Goal: Information Seeking & Learning: Learn about a topic

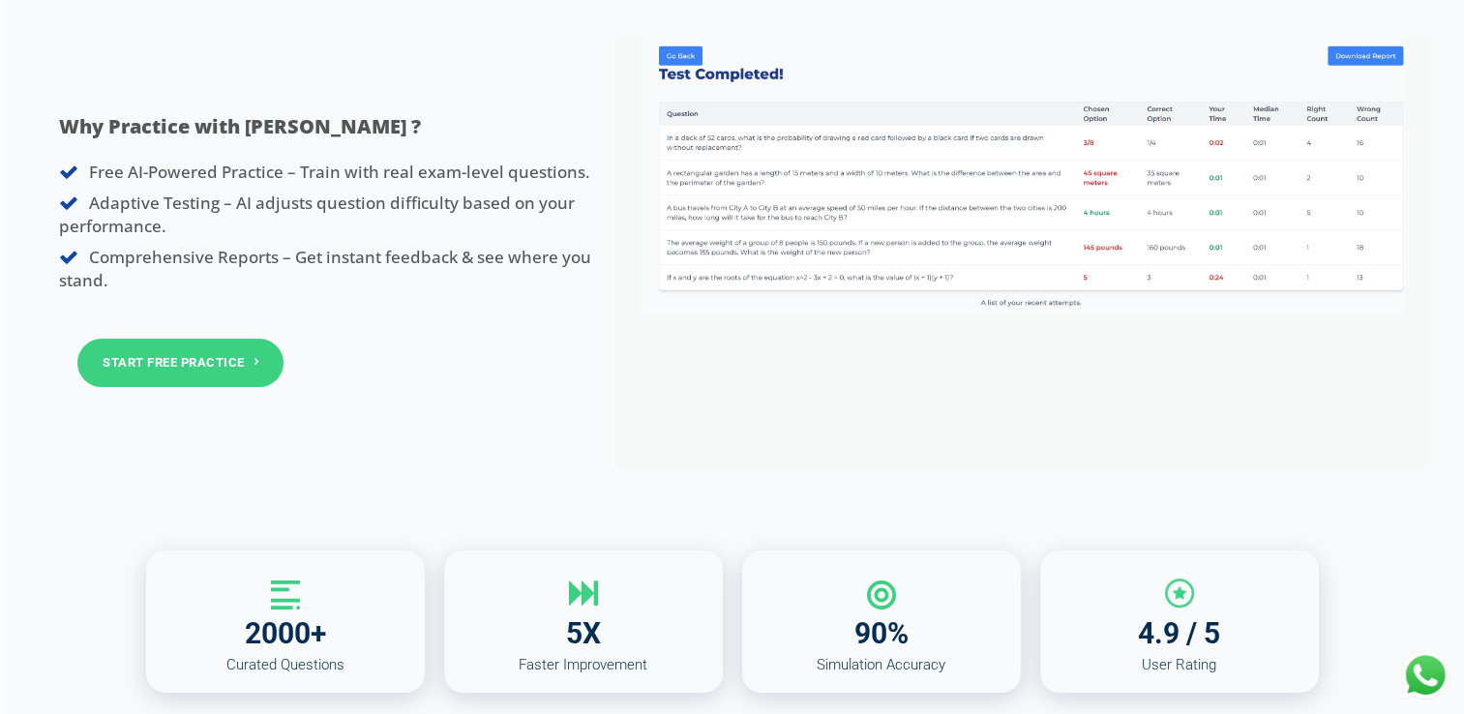
scroll to position [325, 0]
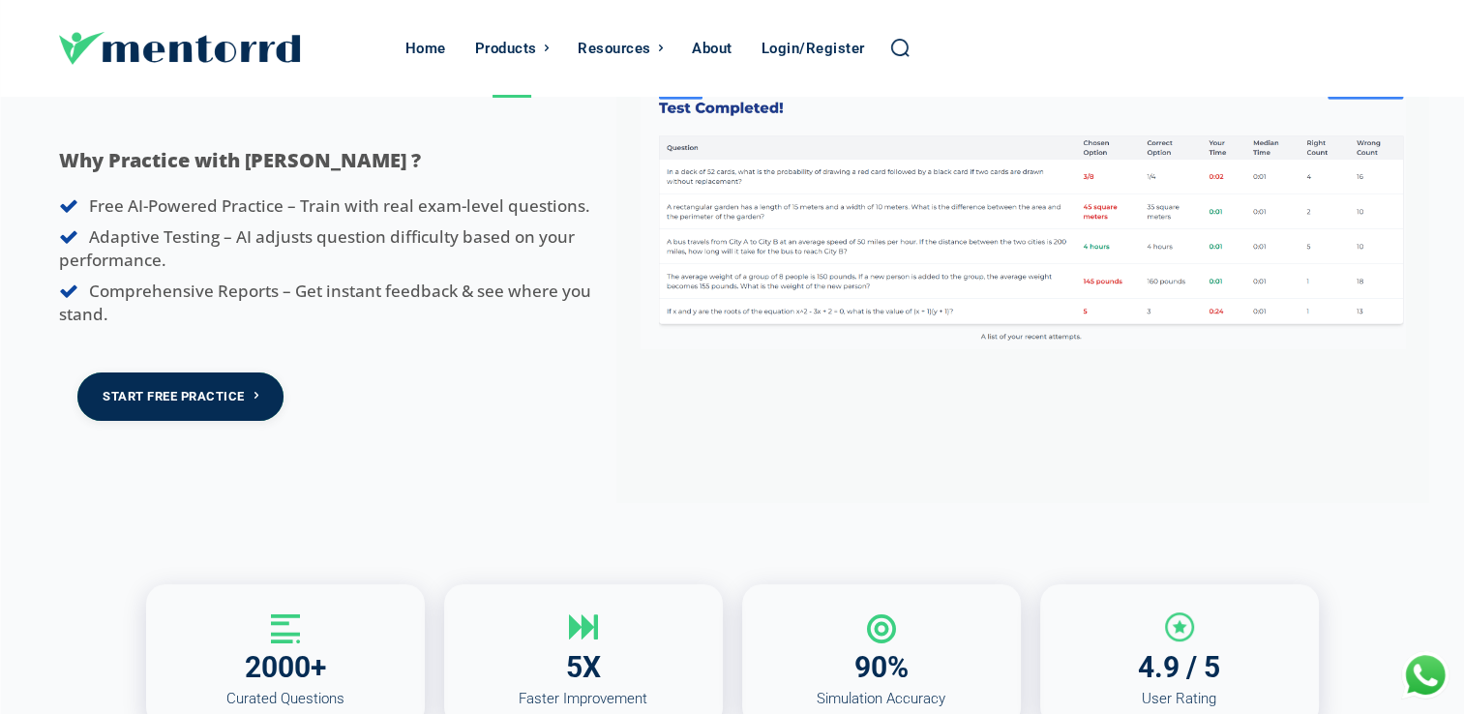
click at [250, 393] on link "Start Free Practice" at bounding box center [180, 395] width 206 height 47
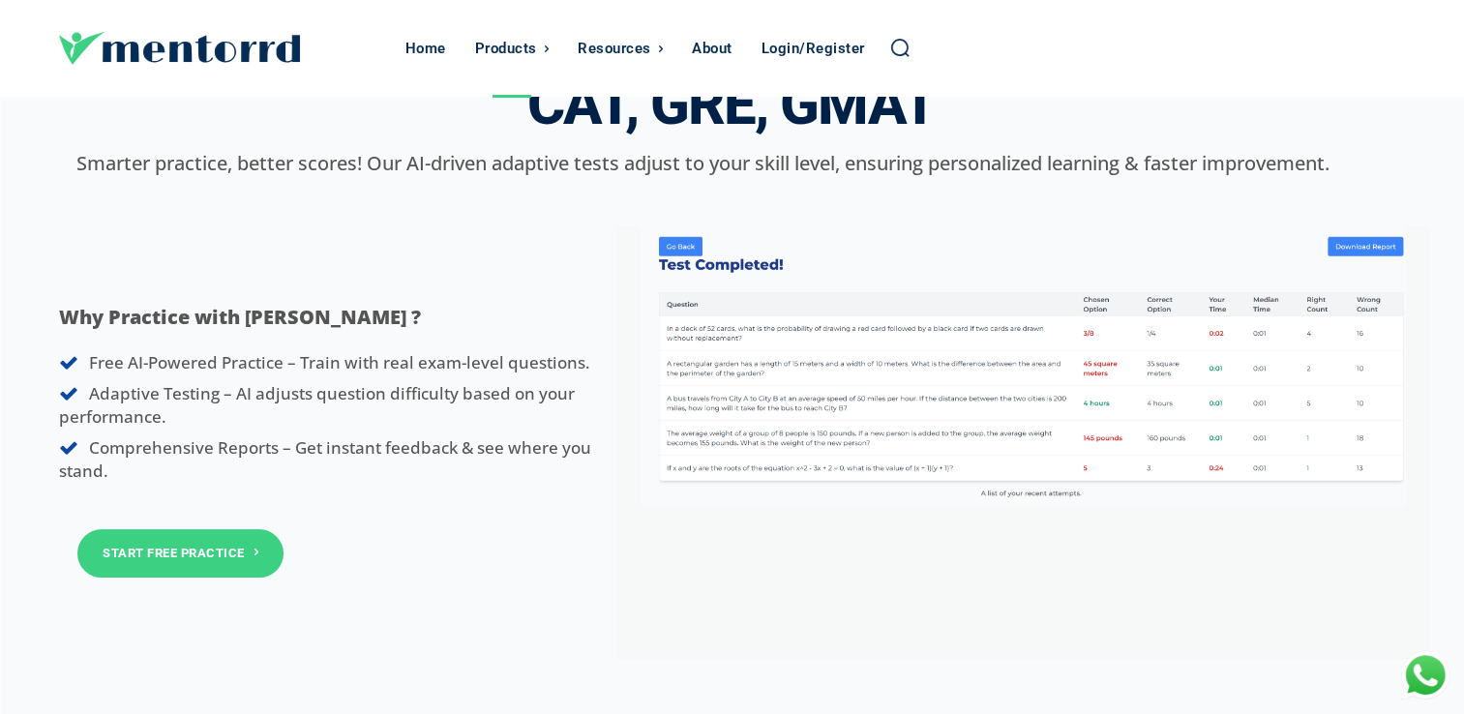
scroll to position [164, 0]
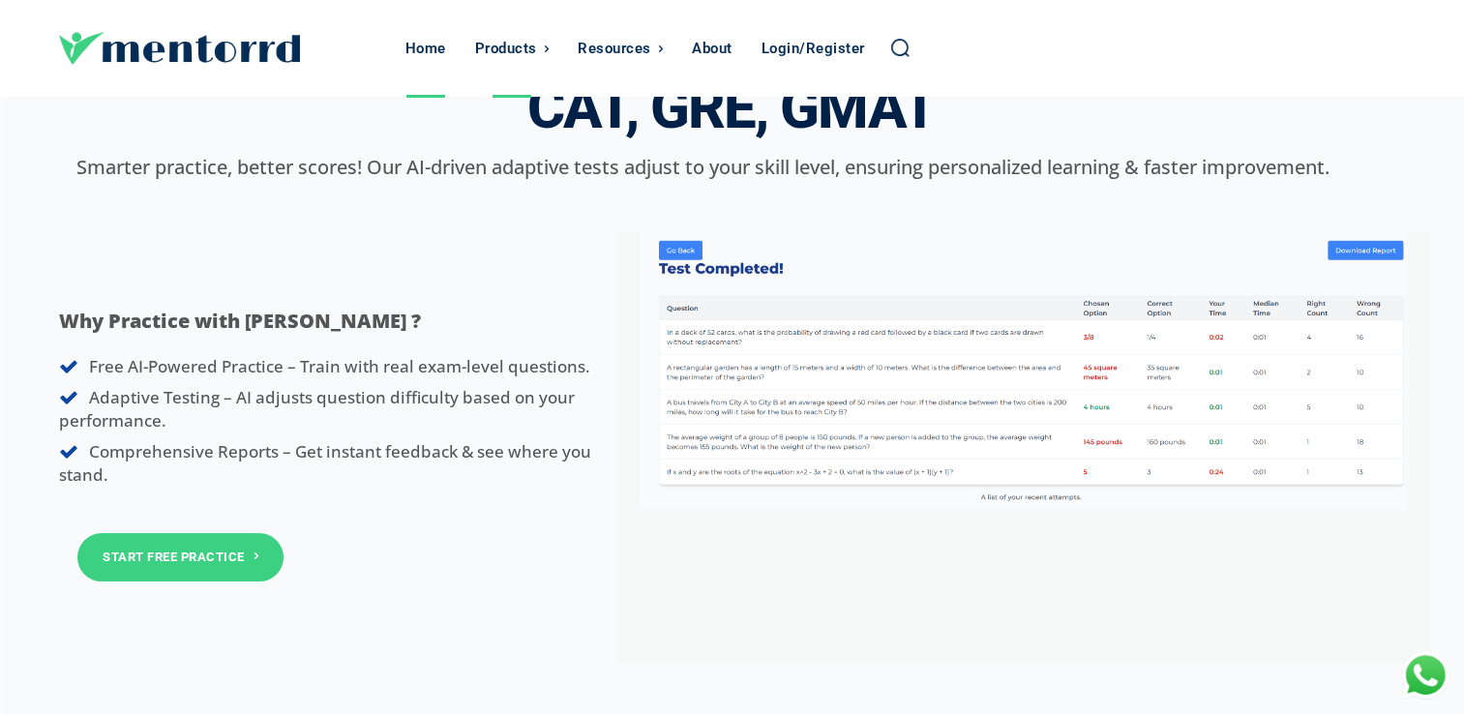
click at [418, 48] on div "Home" at bounding box center [425, 48] width 41 height 97
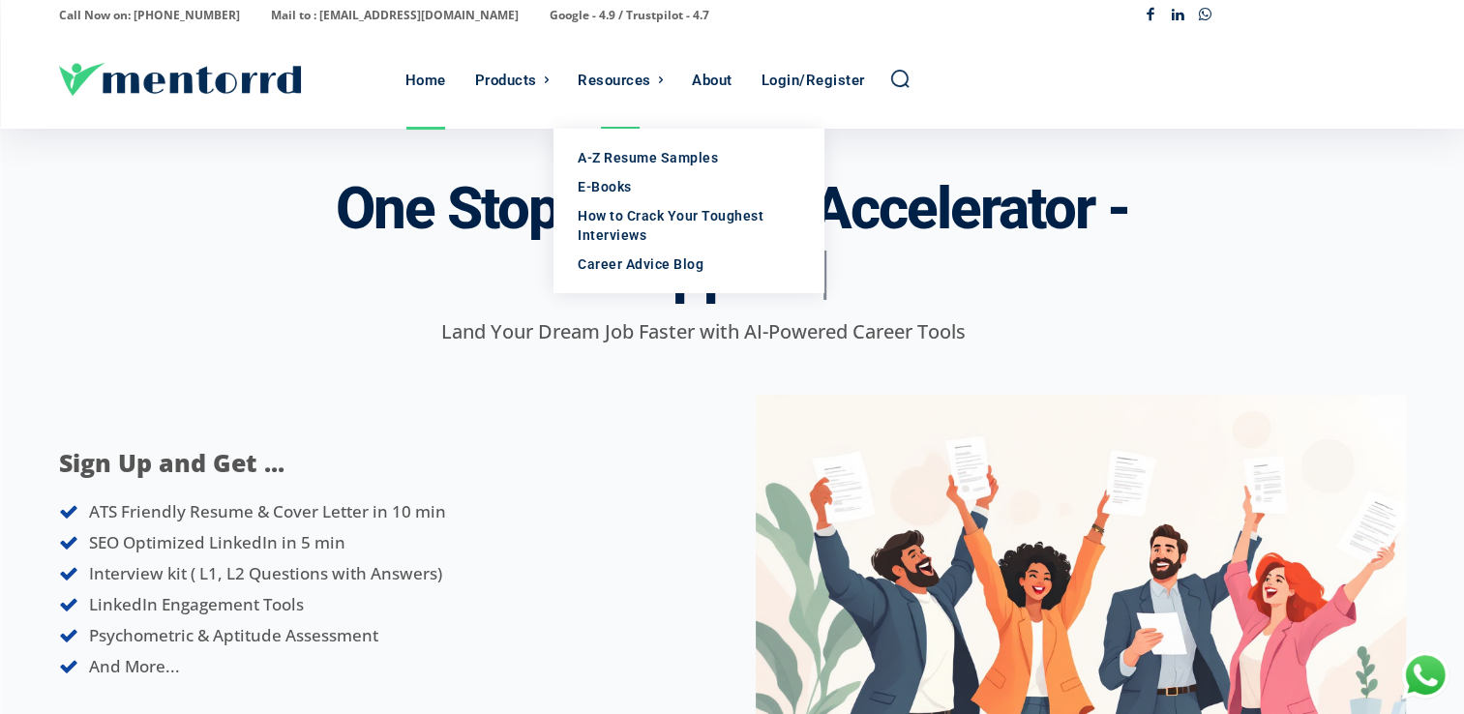
click at [625, 91] on div "Resources" at bounding box center [615, 80] width 74 height 97
click at [631, 73] on div "Resources" at bounding box center [615, 80] width 74 height 97
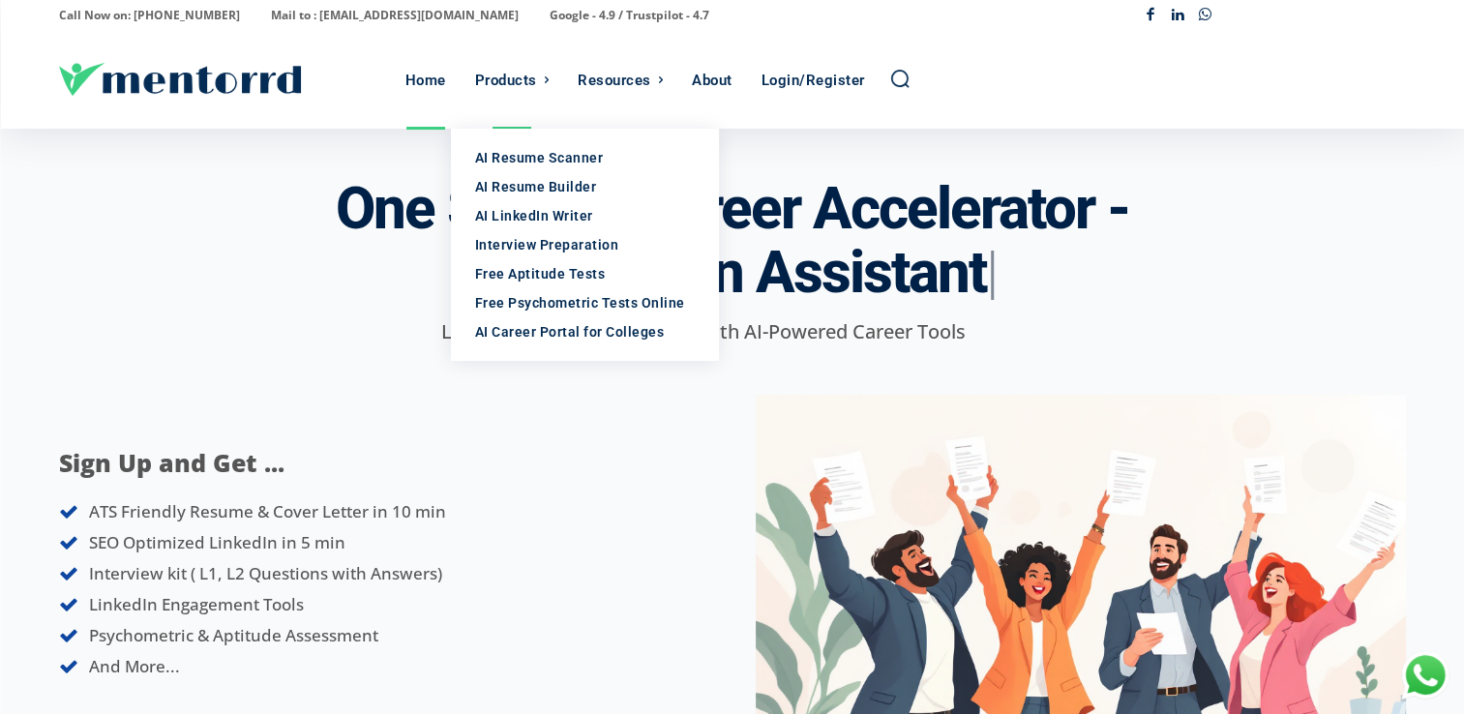
click at [526, 73] on div "Products" at bounding box center [506, 80] width 62 height 97
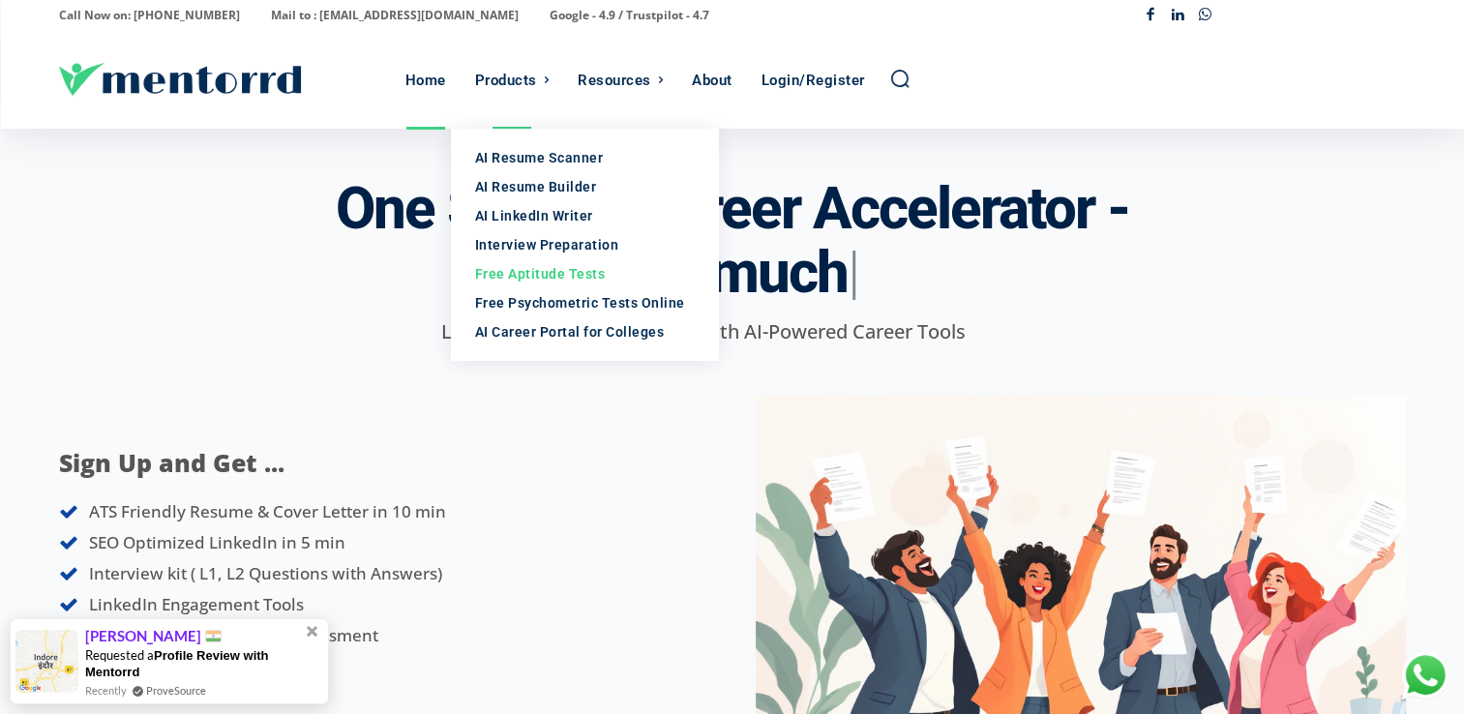
click at [499, 273] on div "Free Aptitude Tests" at bounding box center [585, 273] width 221 height 19
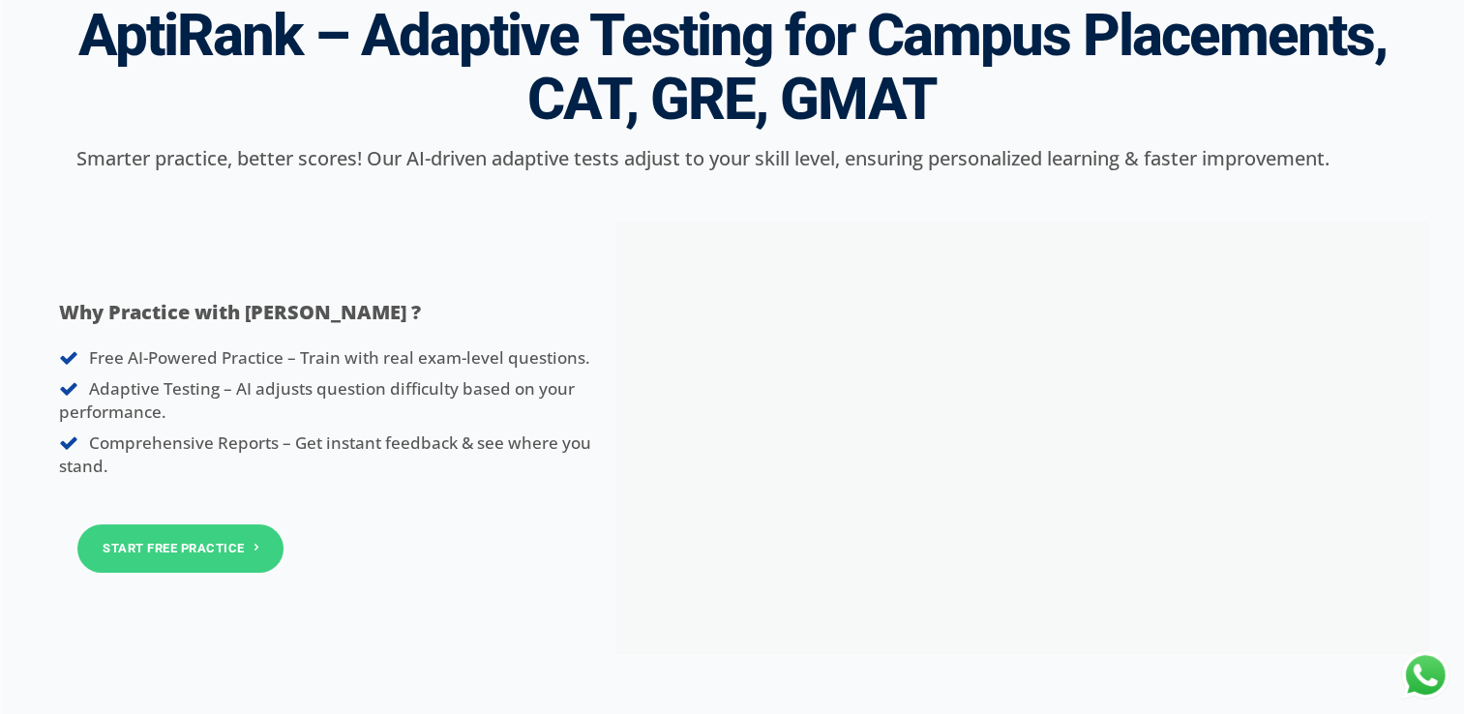
scroll to position [178, 0]
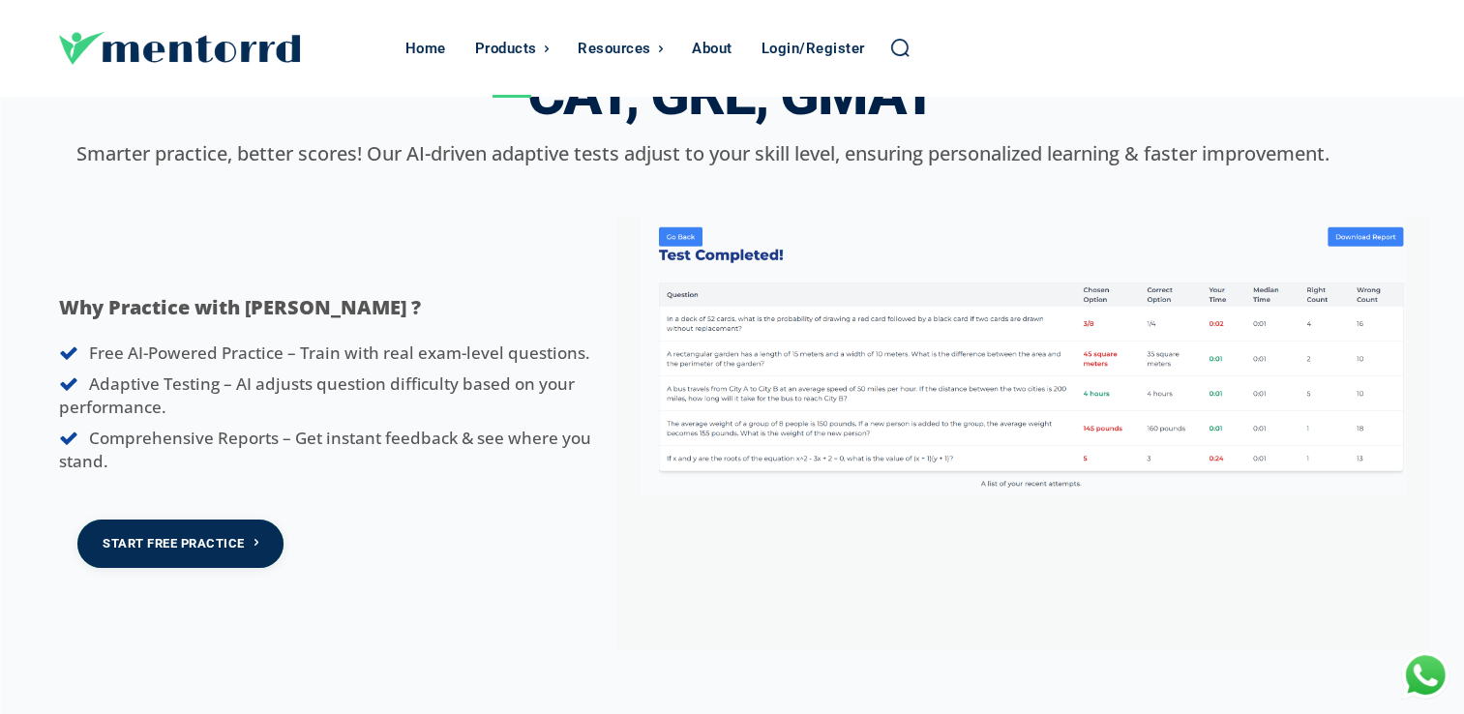
click at [215, 546] on link "Start Free Practice" at bounding box center [180, 543] width 206 height 47
